Goal: Task Accomplishment & Management: Manage account settings

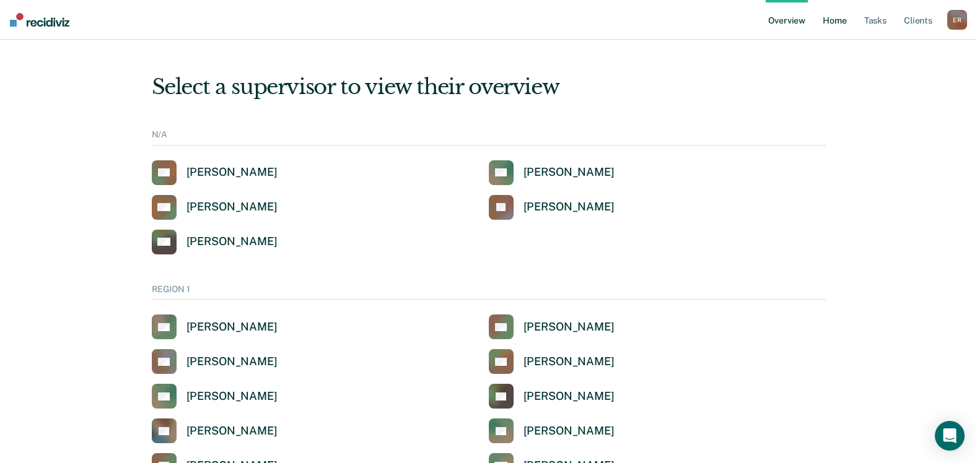
click at [847, 23] on link "Home" at bounding box center [834, 20] width 28 height 40
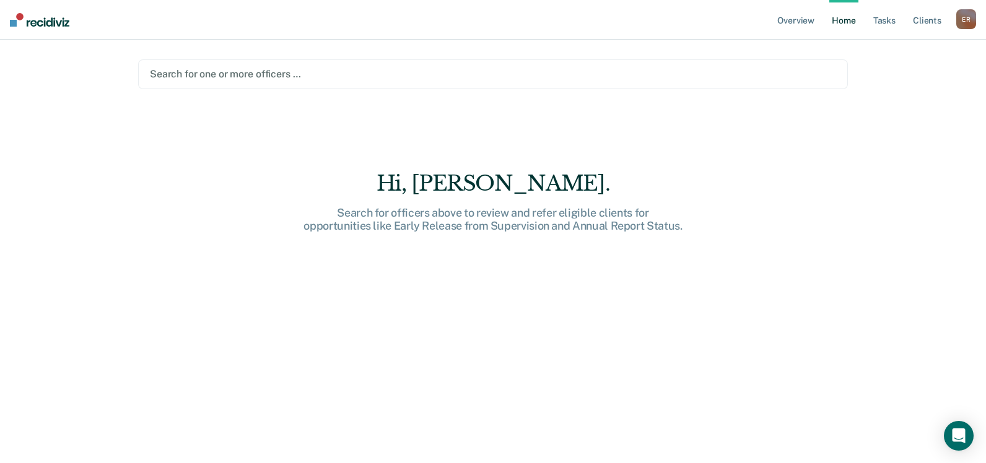
click at [208, 64] on div "Search for one or more officers …" at bounding box center [493, 74] width 710 height 30
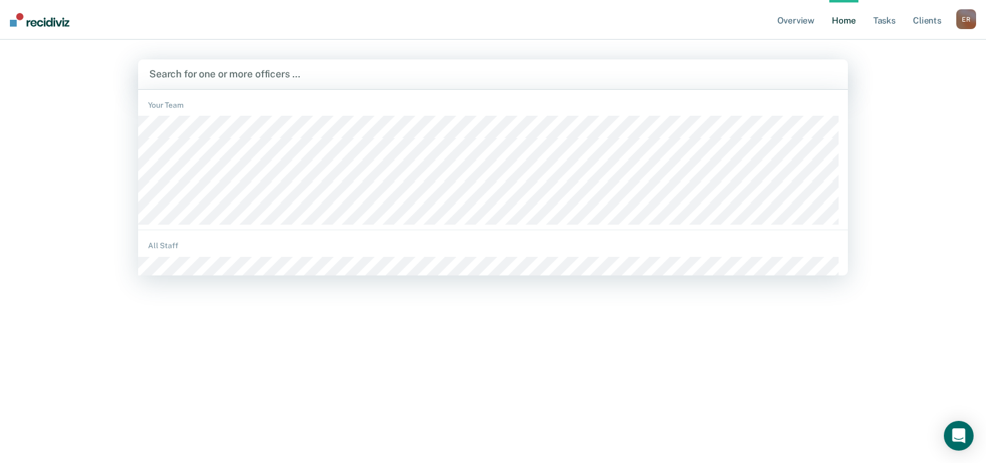
click at [213, 74] on div at bounding box center [492, 74] width 687 height 14
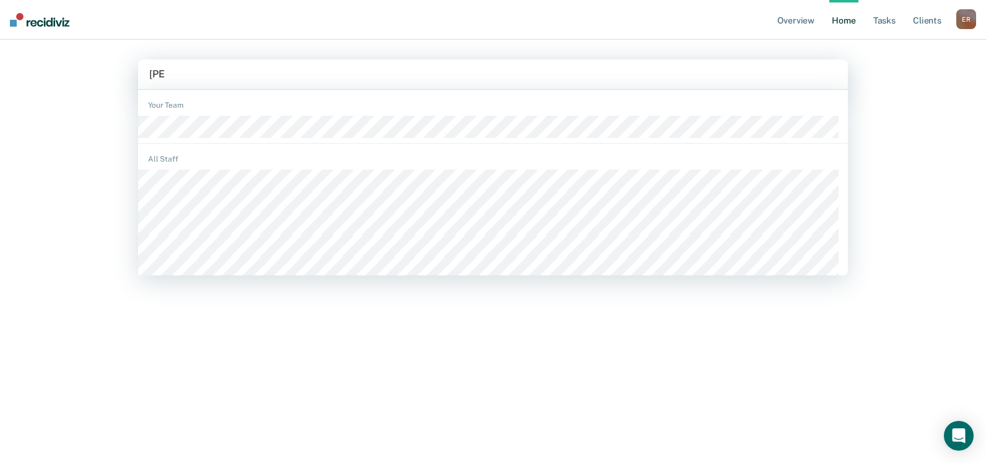
type input "jessi"
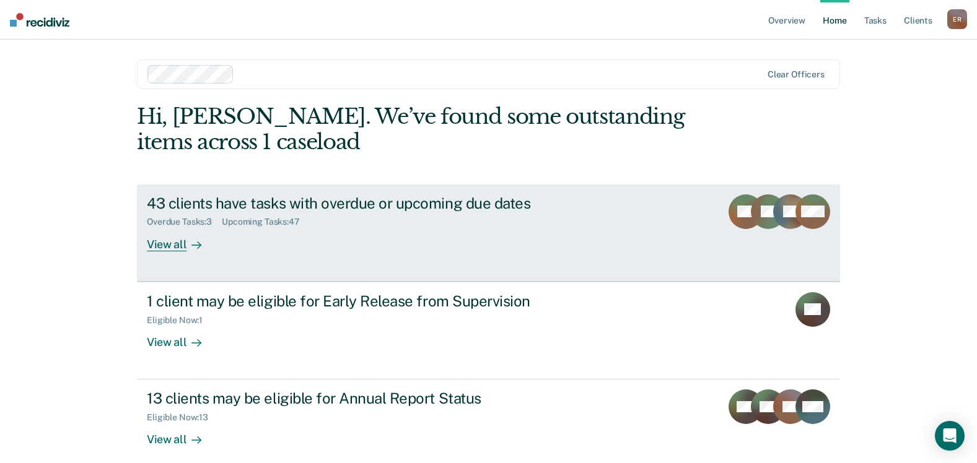
scroll to position [14, 0]
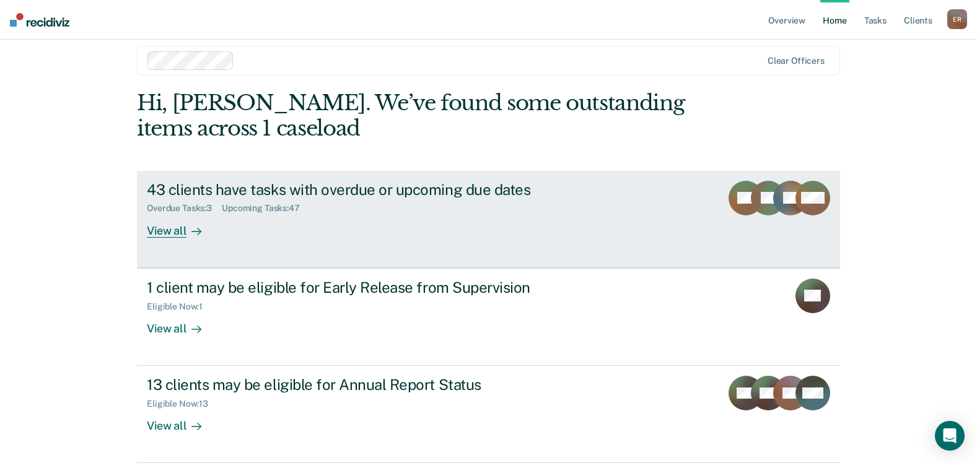
click at [157, 229] on div "View all" at bounding box center [181, 226] width 69 height 24
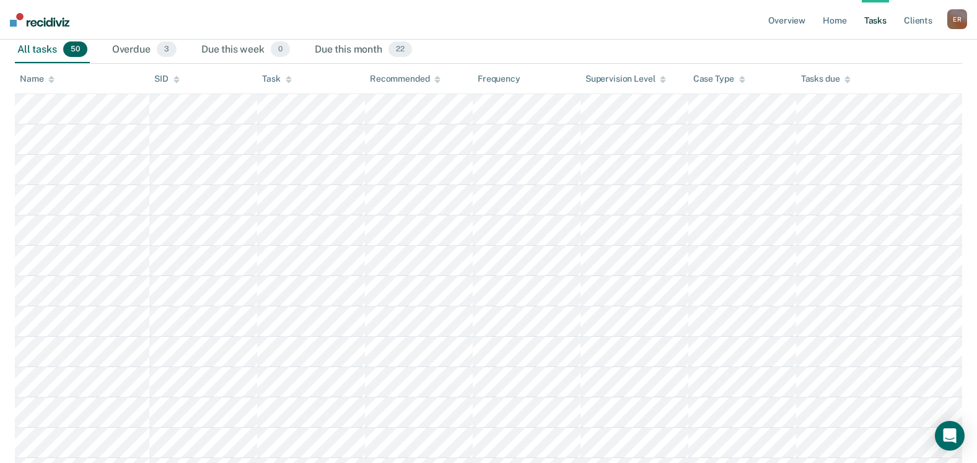
scroll to position [186, 0]
click at [272, 77] on div "Task" at bounding box center [276, 78] width 29 height 11
click at [48, 79] on icon at bounding box center [51, 79] width 6 height 8
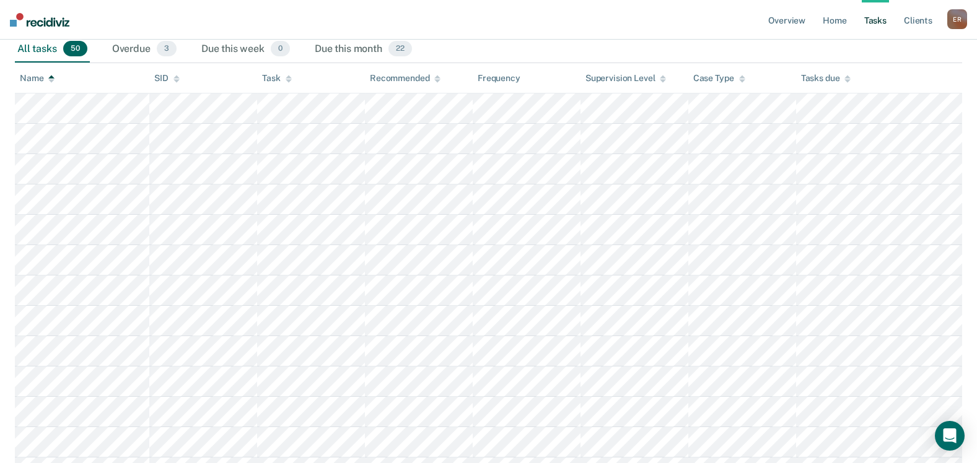
click at [48, 79] on icon at bounding box center [51, 79] width 6 height 8
click at [365, 49] on div "Due this month 22" at bounding box center [363, 49] width 102 height 27
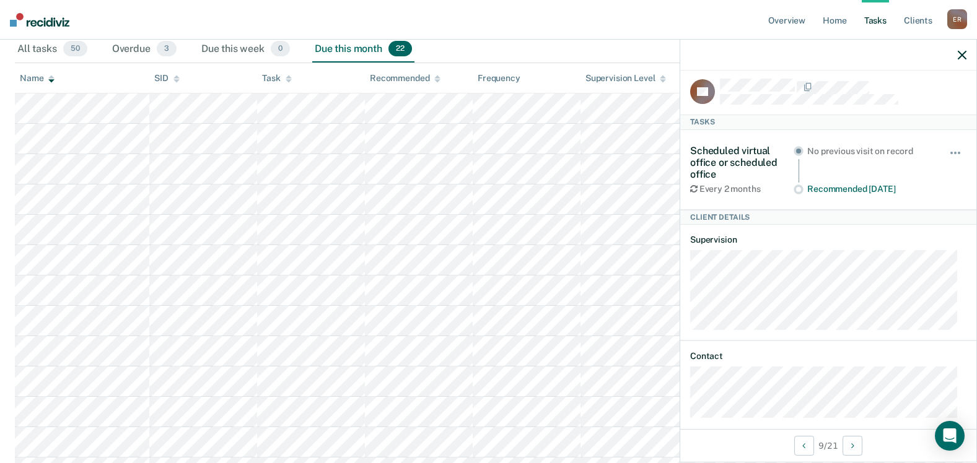
scroll to position [0, 0]
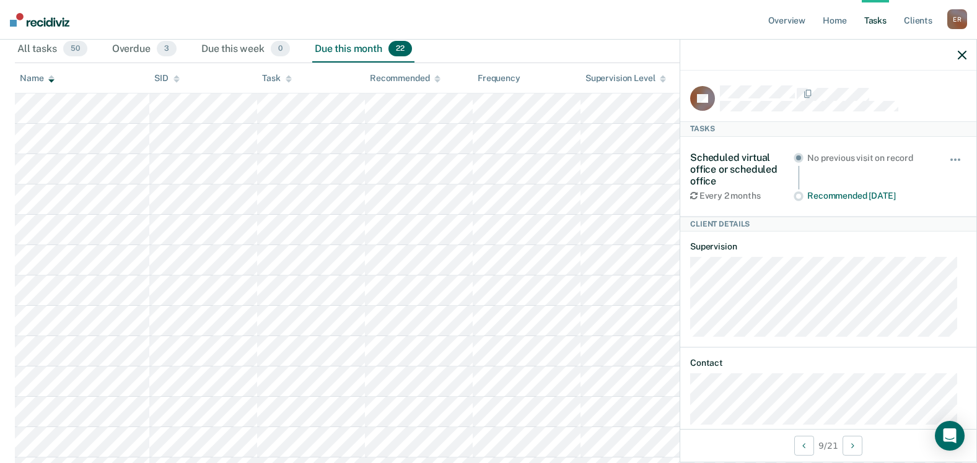
click at [961, 52] on icon "button" at bounding box center [961, 55] width 9 height 9
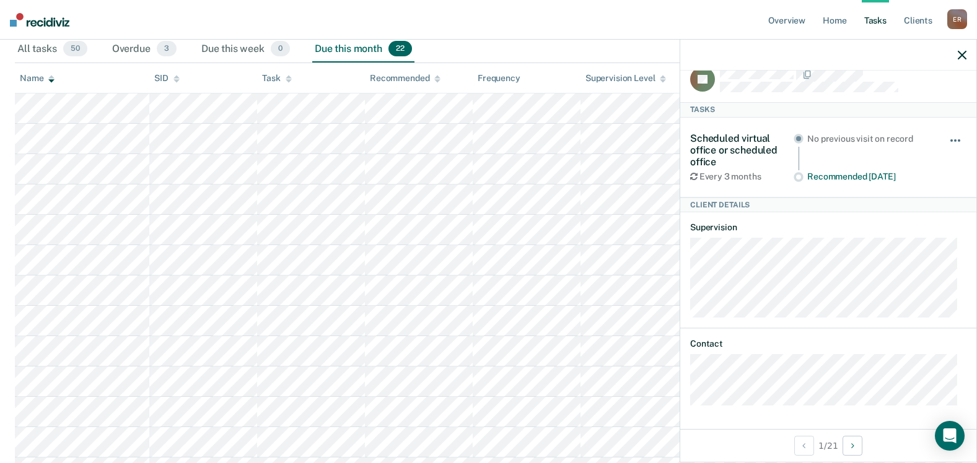
click at [950, 140] on span "button" at bounding box center [951, 140] width 2 height 2
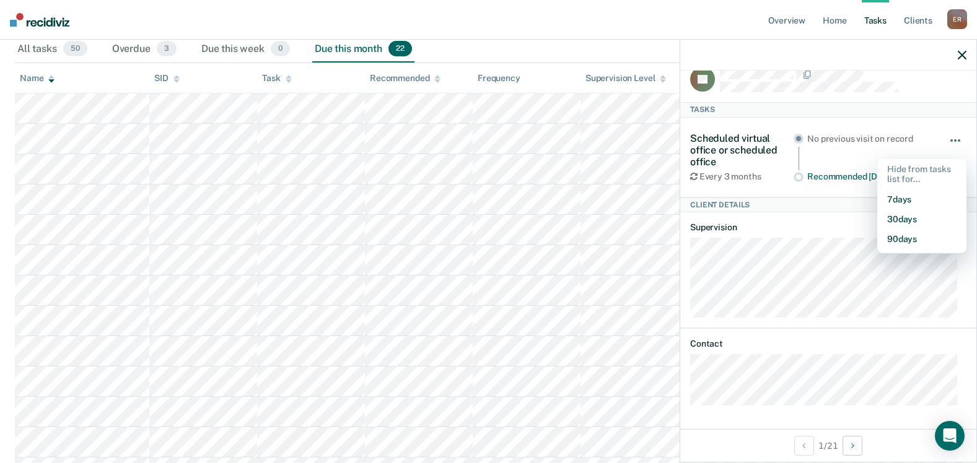
click at [950, 140] on span "button" at bounding box center [951, 140] width 2 height 2
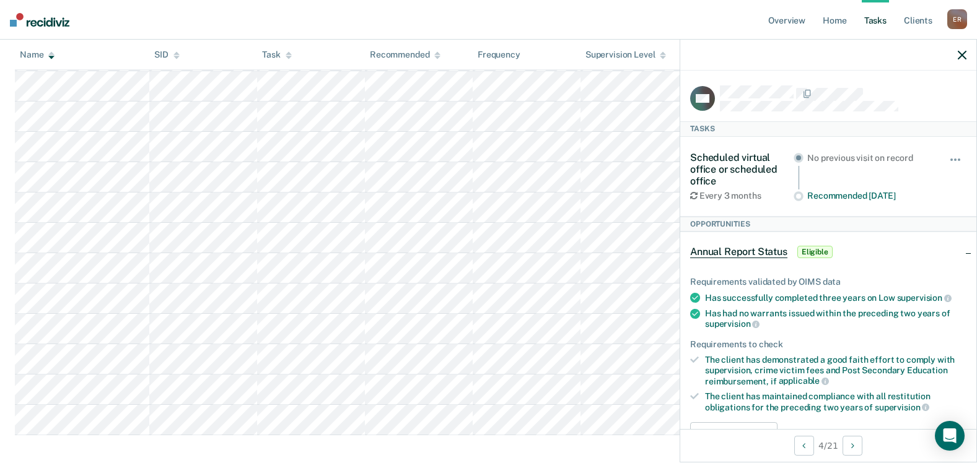
scroll to position [533, 0]
